Goal: Information Seeking & Learning: Learn about a topic

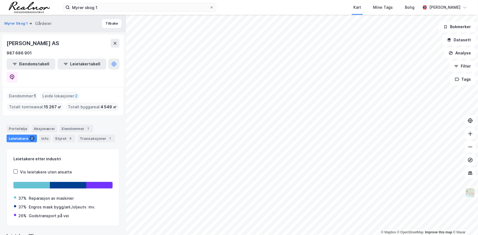
click at [35, 93] on span "1" at bounding box center [35, 96] width 2 height 7
click at [72, 125] on div "Eiendommer 1" at bounding box center [76, 129] width 34 height 8
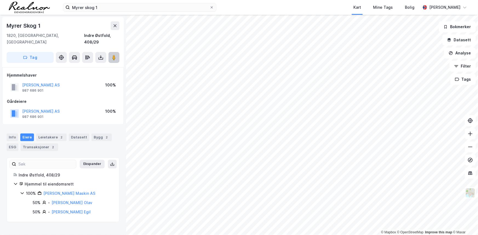
click at [113, 55] on image at bounding box center [113, 57] width 3 height 5
